Goal: Information Seeking & Learning: Check status

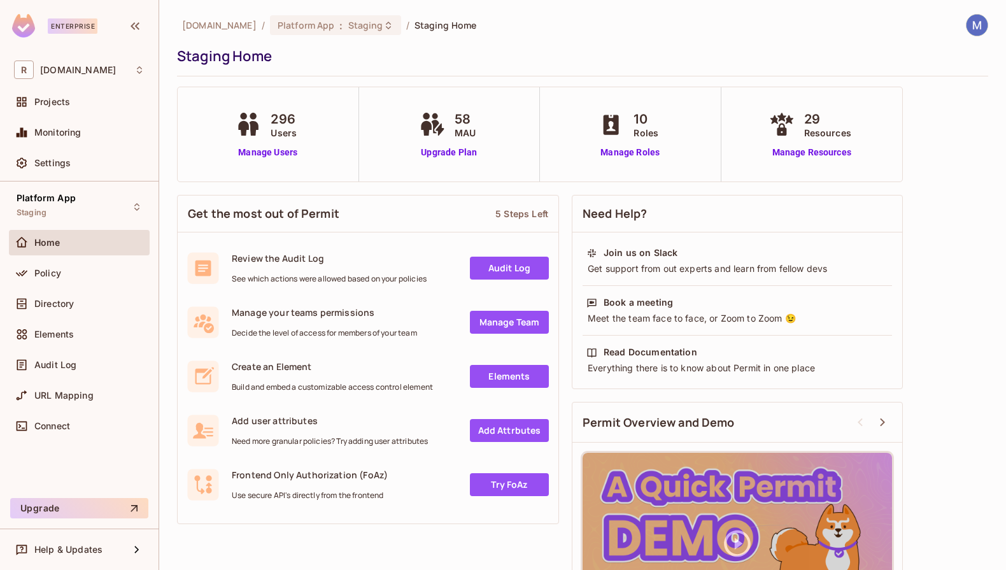
click at [104, 146] on div "Monitoring" at bounding box center [79, 135] width 141 height 31
click at [103, 133] on div "Monitoring" at bounding box center [89, 132] width 110 height 10
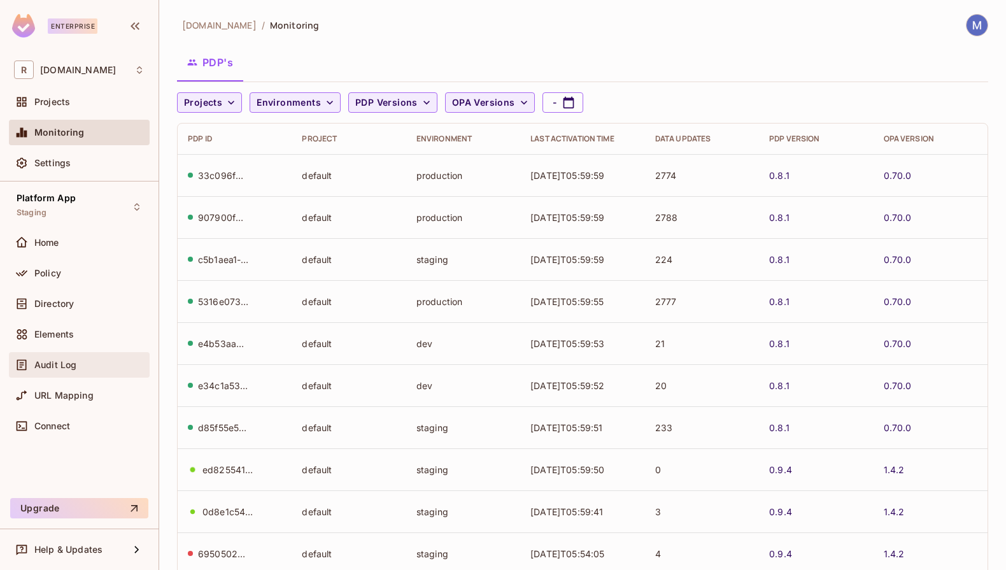
click at [70, 373] on div "Audit Log" at bounding box center [79, 364] width 141 height 25
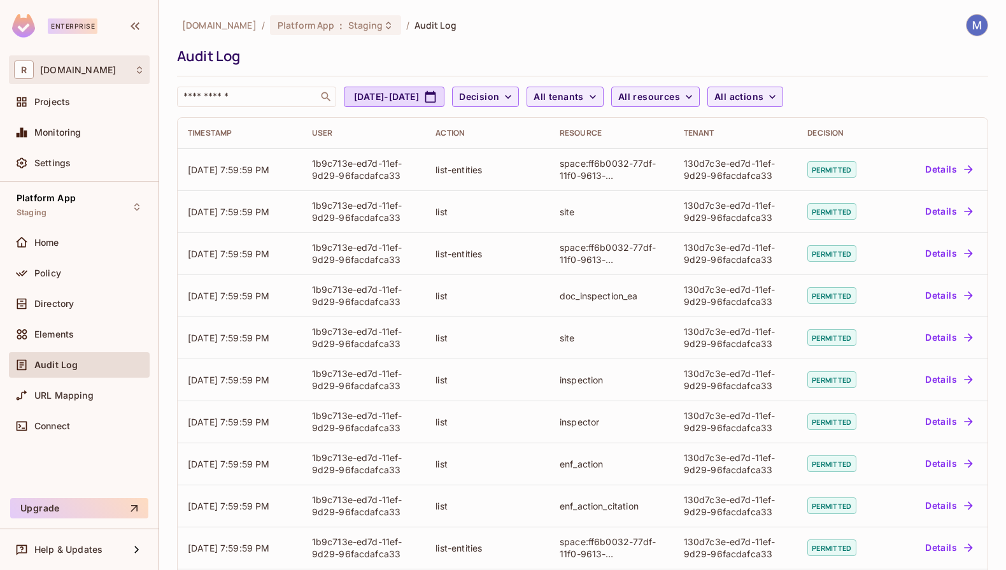
click at [99, 68] on div "R [DOMAIN_NAME]" at bounding box center [79, 69] width 131 height 18
click at [99, 68] on div at bounding box center [503, 285] width 1006 height 570
click at [203, 26] on span "[DOMAIN_NAME]" at bounding box center [219, 25] width 75 height 12
click at [129, 20] on icon "button" at bounding box center [134, 25] width 15 height 15
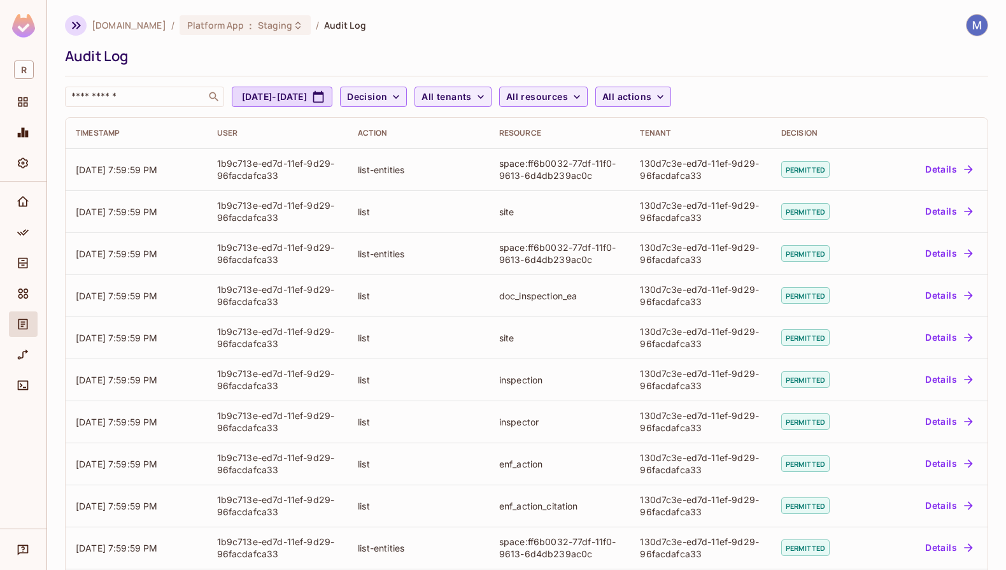
click at [71, 29] on icon "button" at bounding box center [76, 25] width 15 height 15
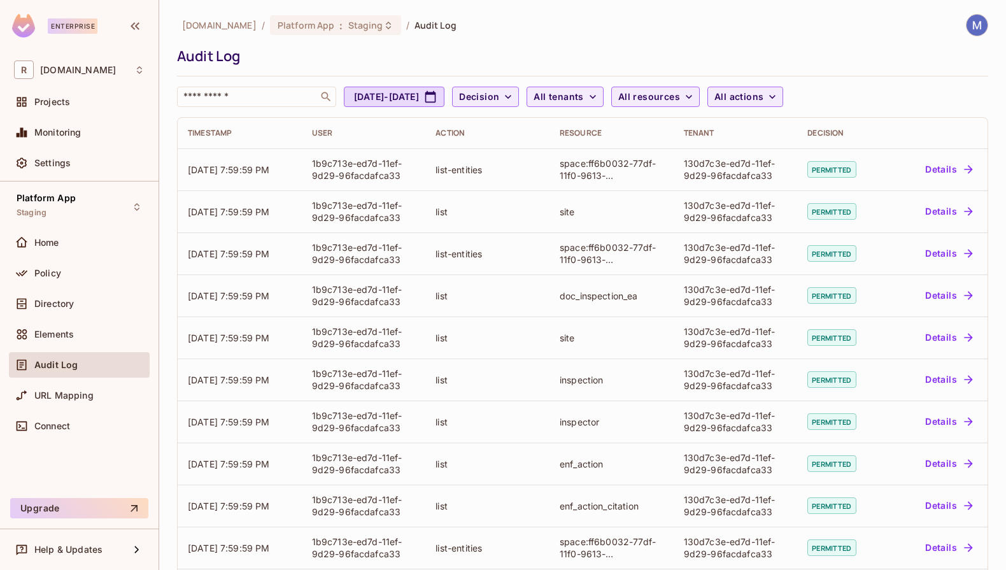
click at [18, 20] on img at bounding box center [23, 26] width 23 height 24
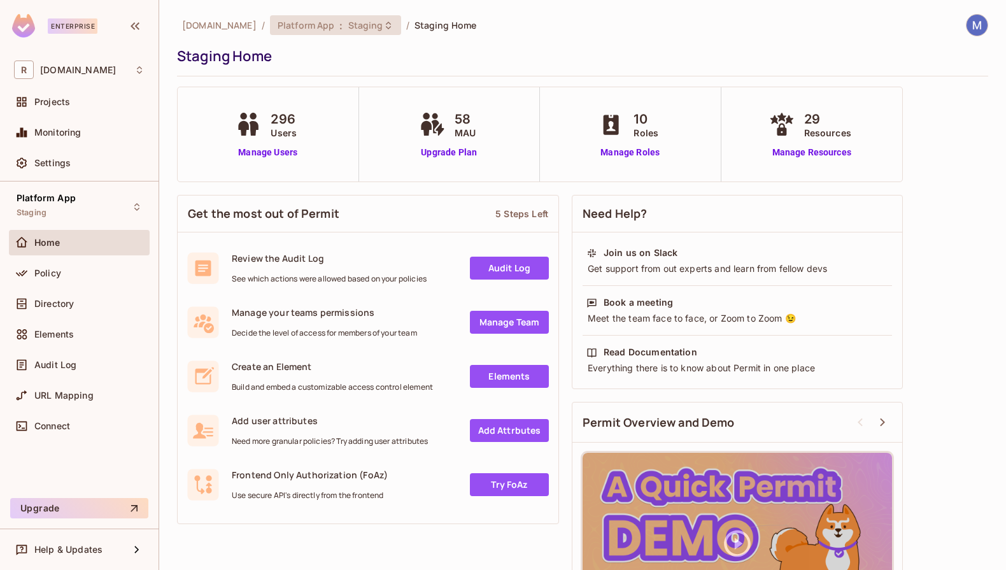
click at [320, 26] on div "Platform App : Staging" at bounding box center [328, 25] width 101 height 12
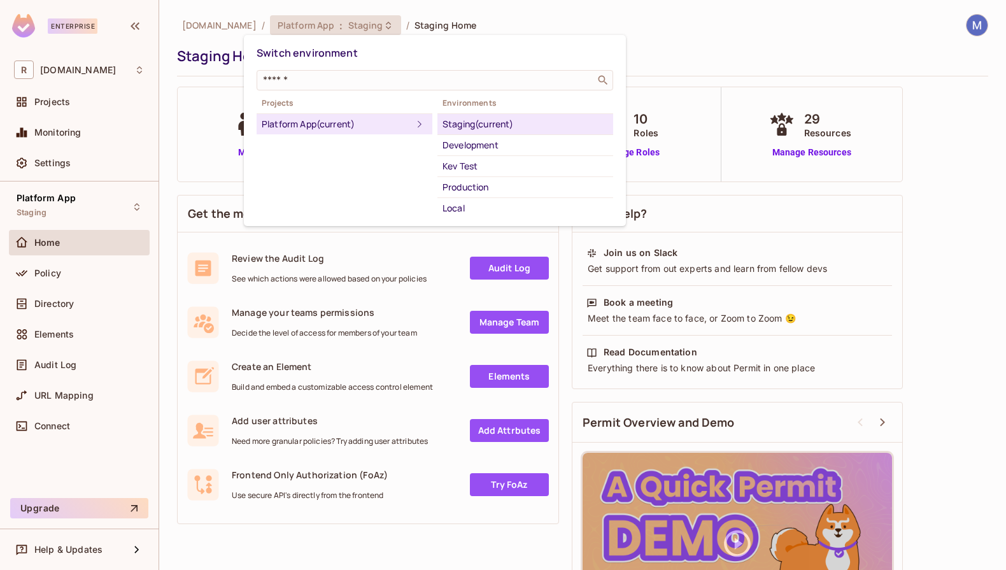
click at [462, 121] on div "Staging (current)" at bounding box center [526, 124] width 166 height 15
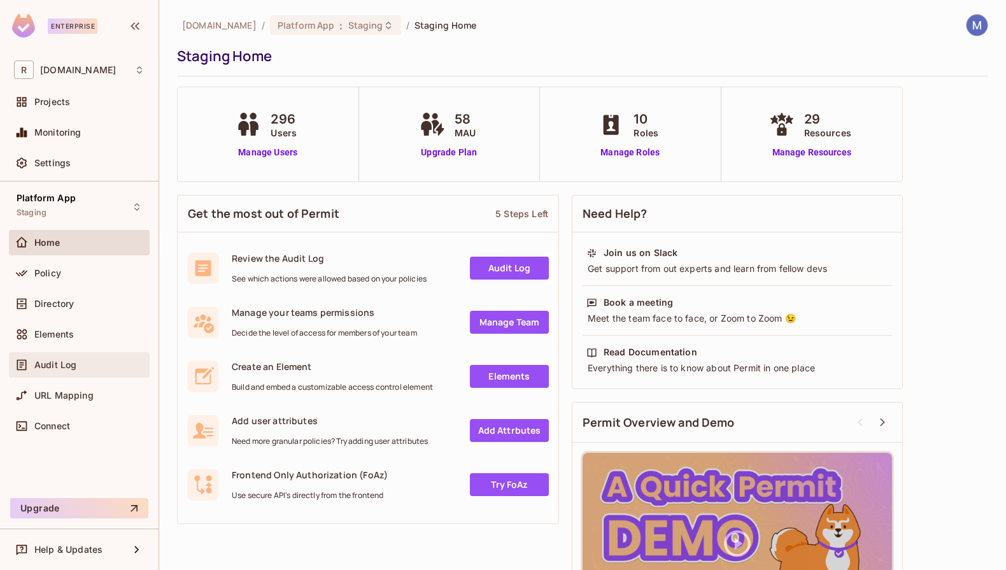
click at [78, 359] on div "Audit Log" at bounding box center [79, 364] width 131 height 15
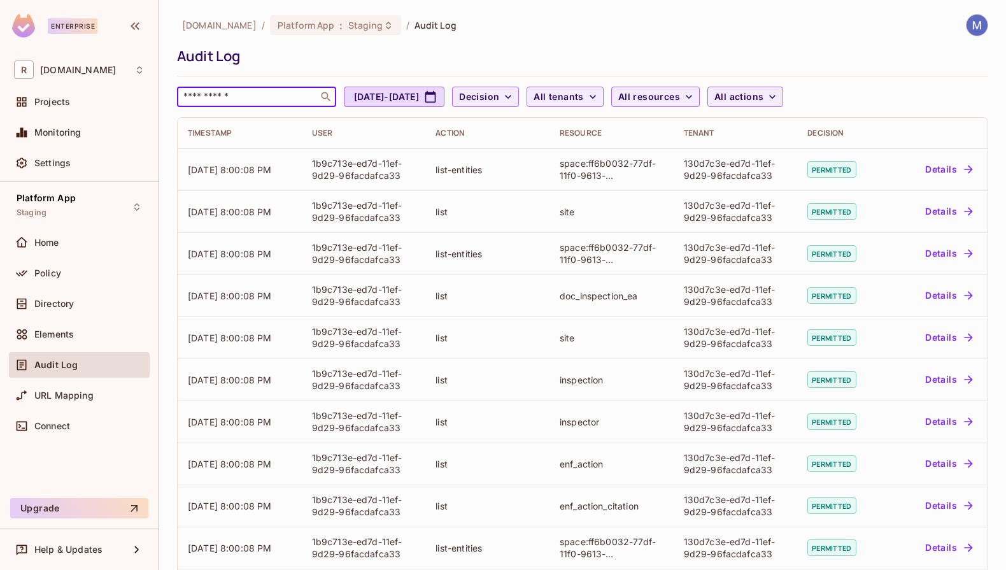
click at [281, 99] on input "text" at bounding box center [248, 96] width 134 height 13
paste input "**********"
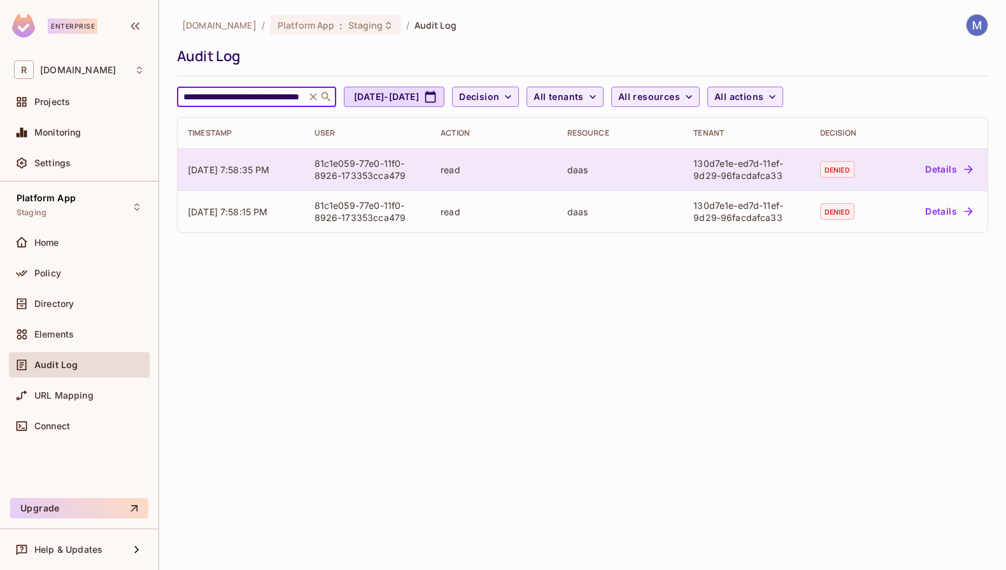
type input "**********"
click at [937, 165] on button "Details" at bounding box center [948, 169] width 57 height 20
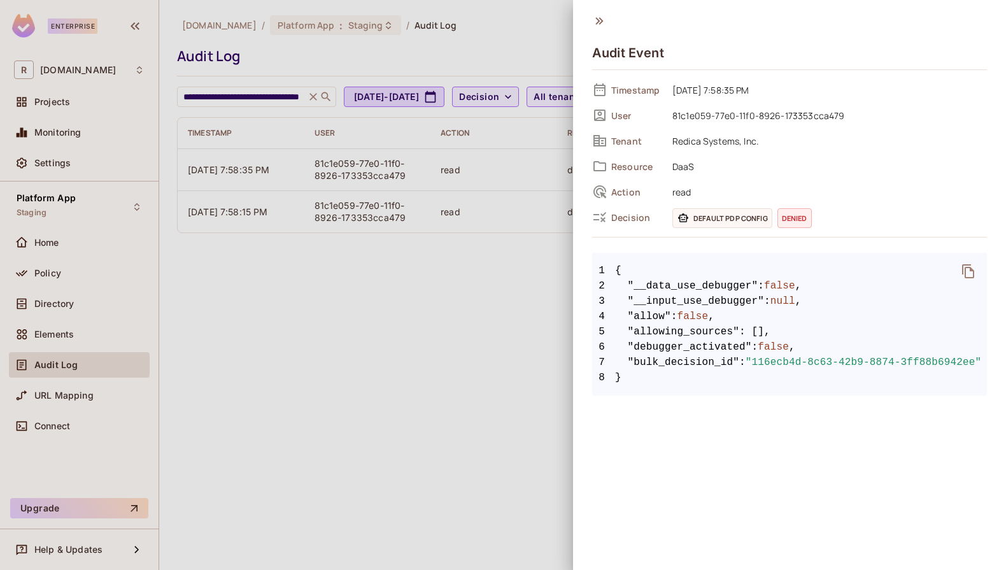
click at [597, 22] on icon at bounding box center [599, 21] width 14 height 14
